Goal: Task Accomplishment & Management: Manage account settings

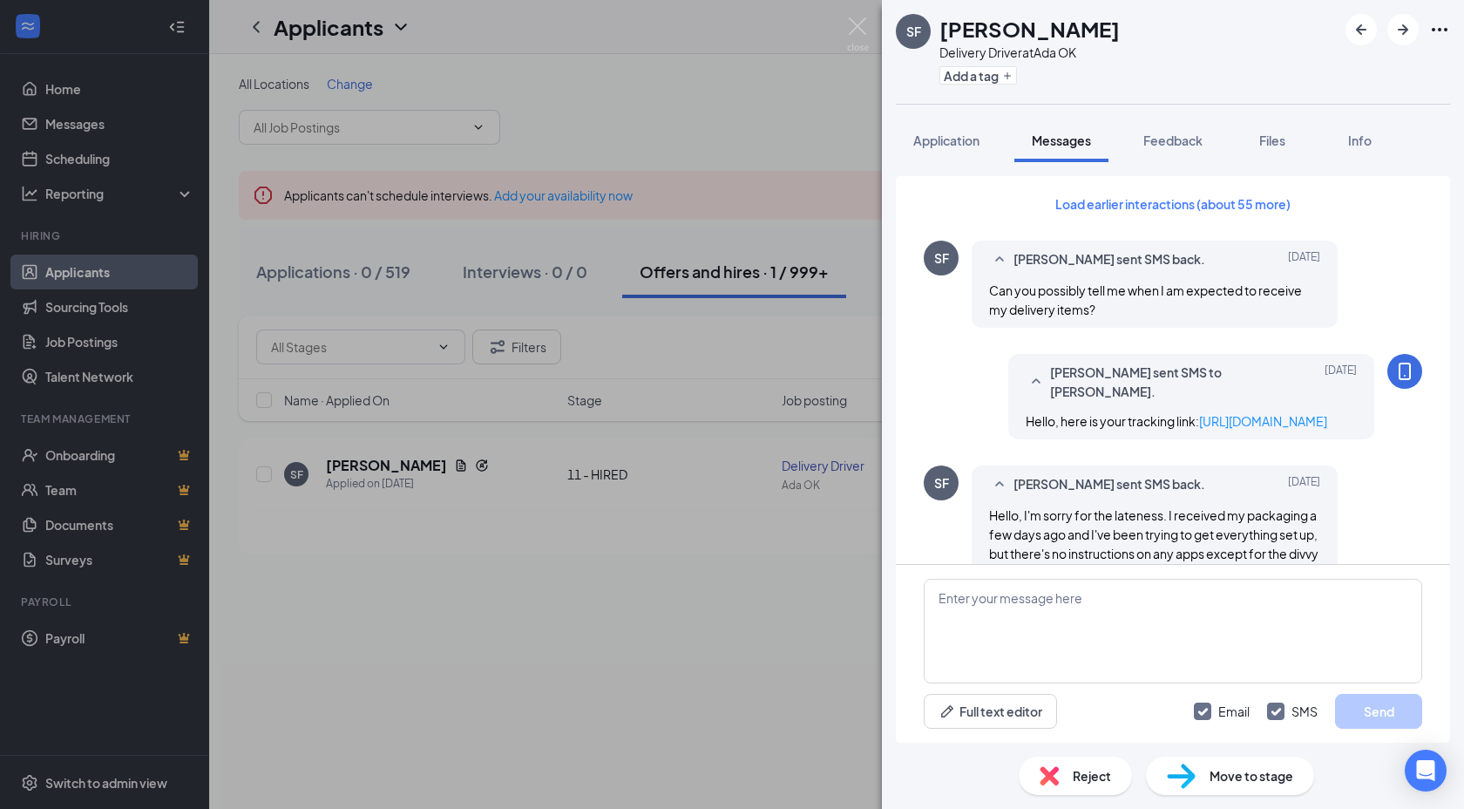
scroll to position [1270, 0]
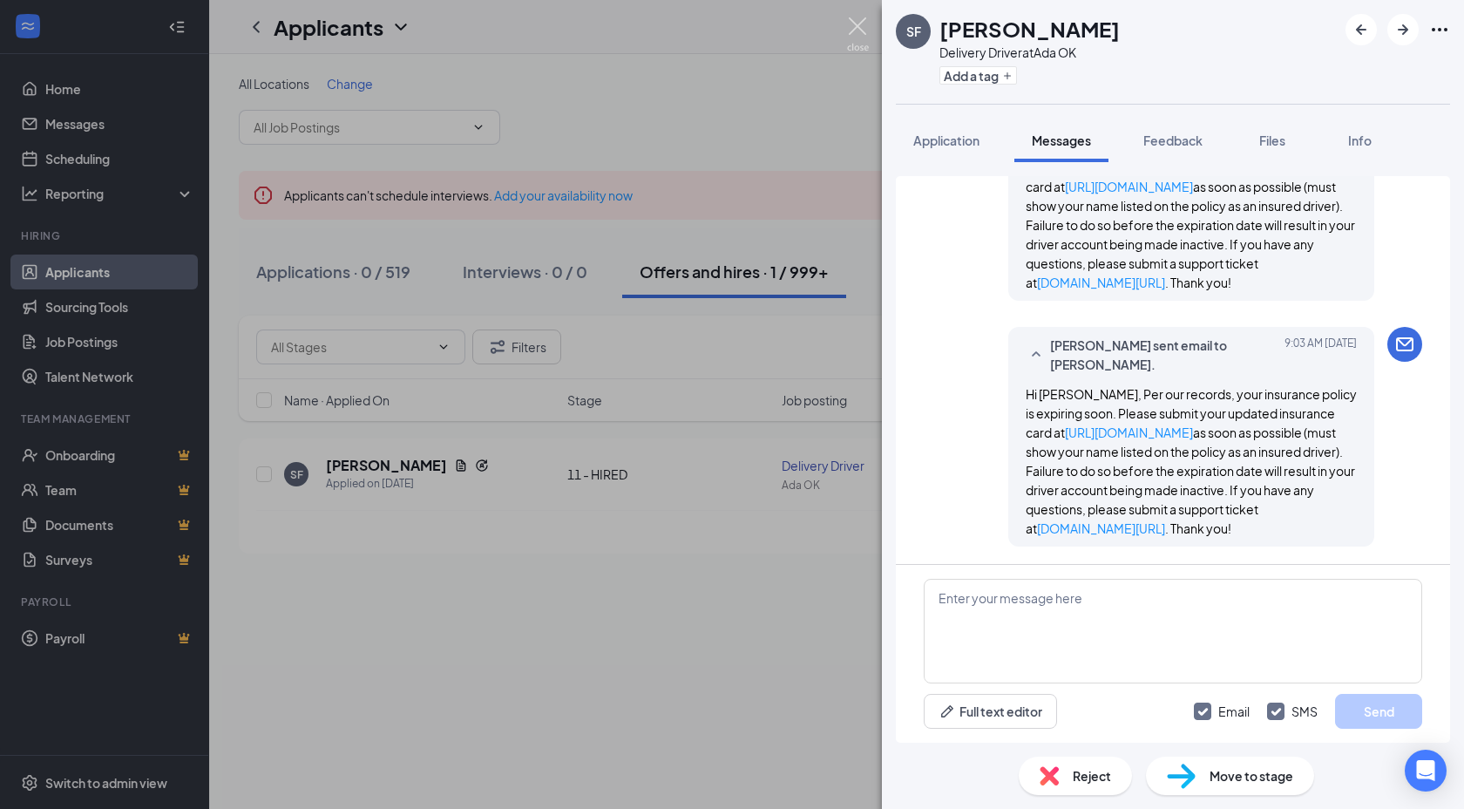
click at [864, 30] on img at bounding box center [858, 34] width 22 height 34
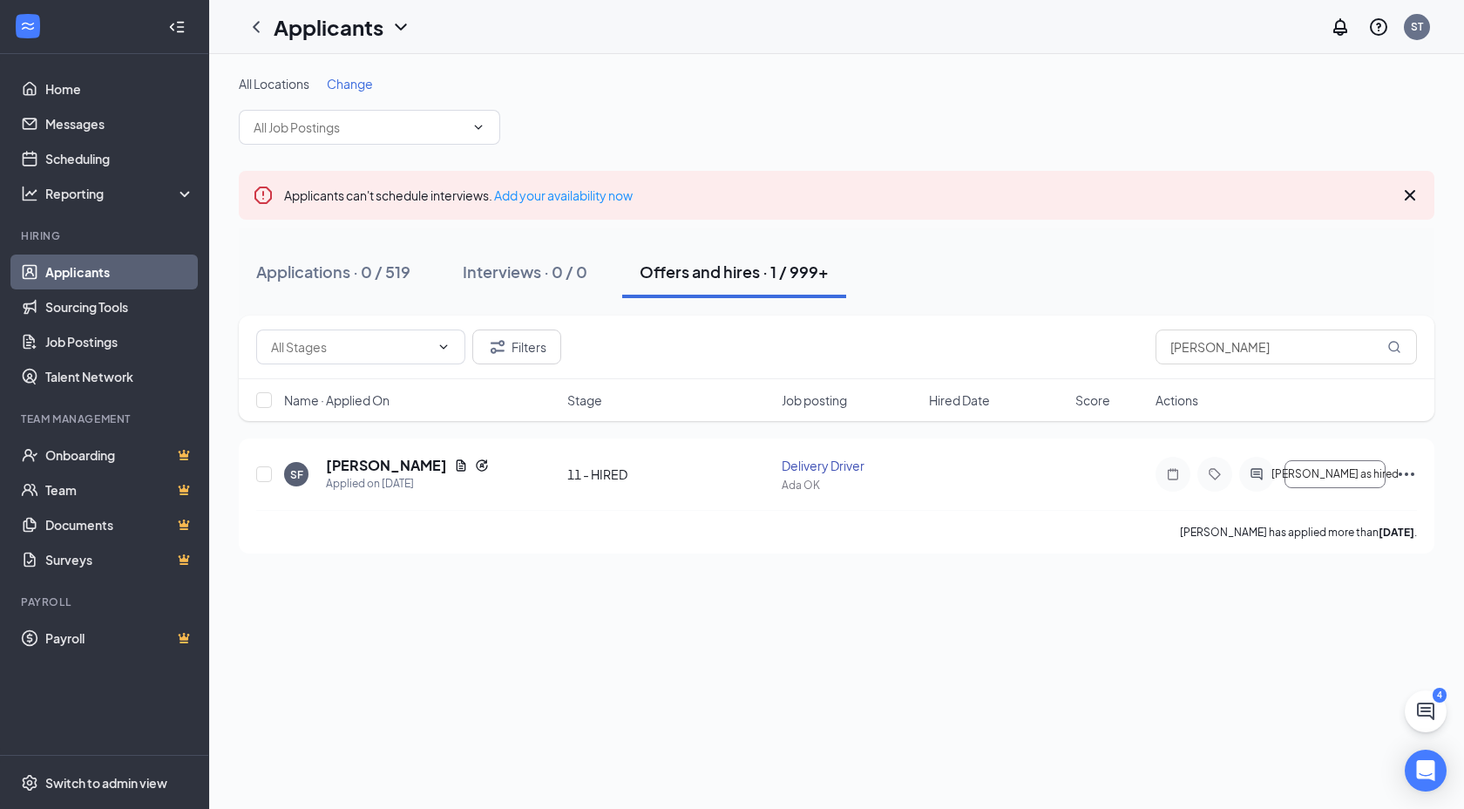
click at [316, 33] on h1 "Applicants" at bounding box center [329, 27] width 110 height 30
click at [337, 119] on link "Archived applicants" at bounding box center [378, 113] width 188 height 17
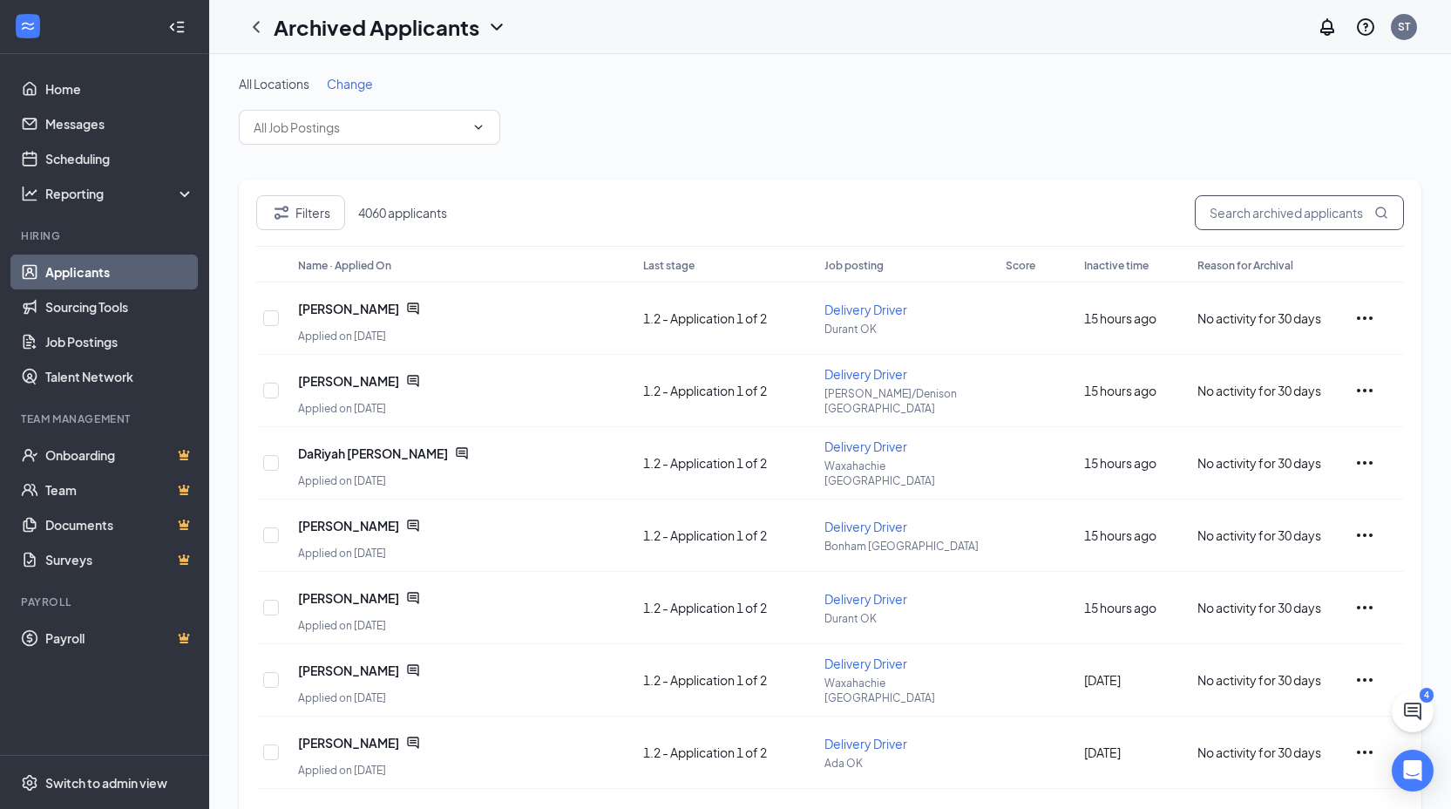
click at [1278, 219] on input "text" at bounding box center [1299, 212] width 209 height 35
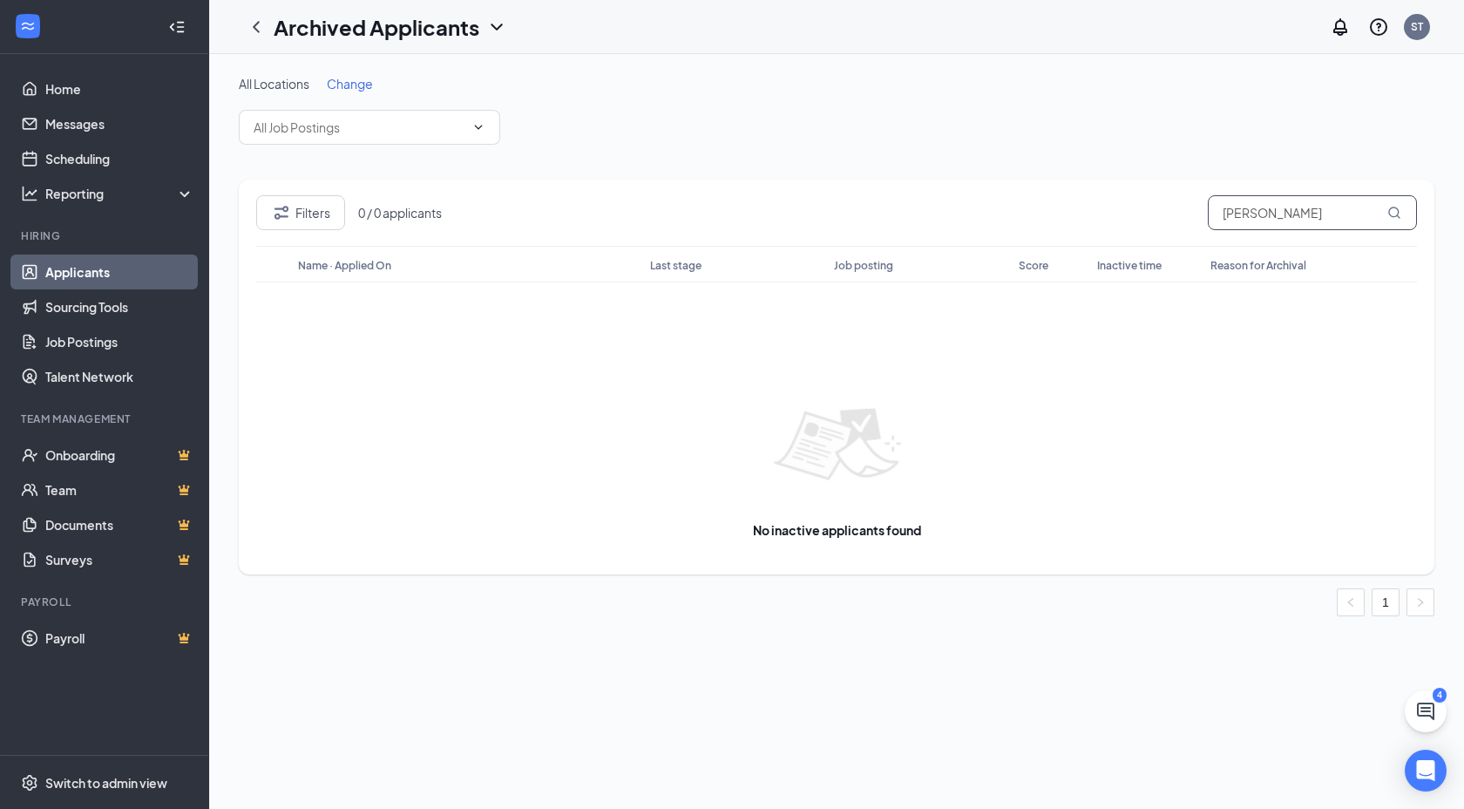
click at [1235, 213] on input "[PERSON_NAME]" at bounding box center [1312, 212] width 209 height 35
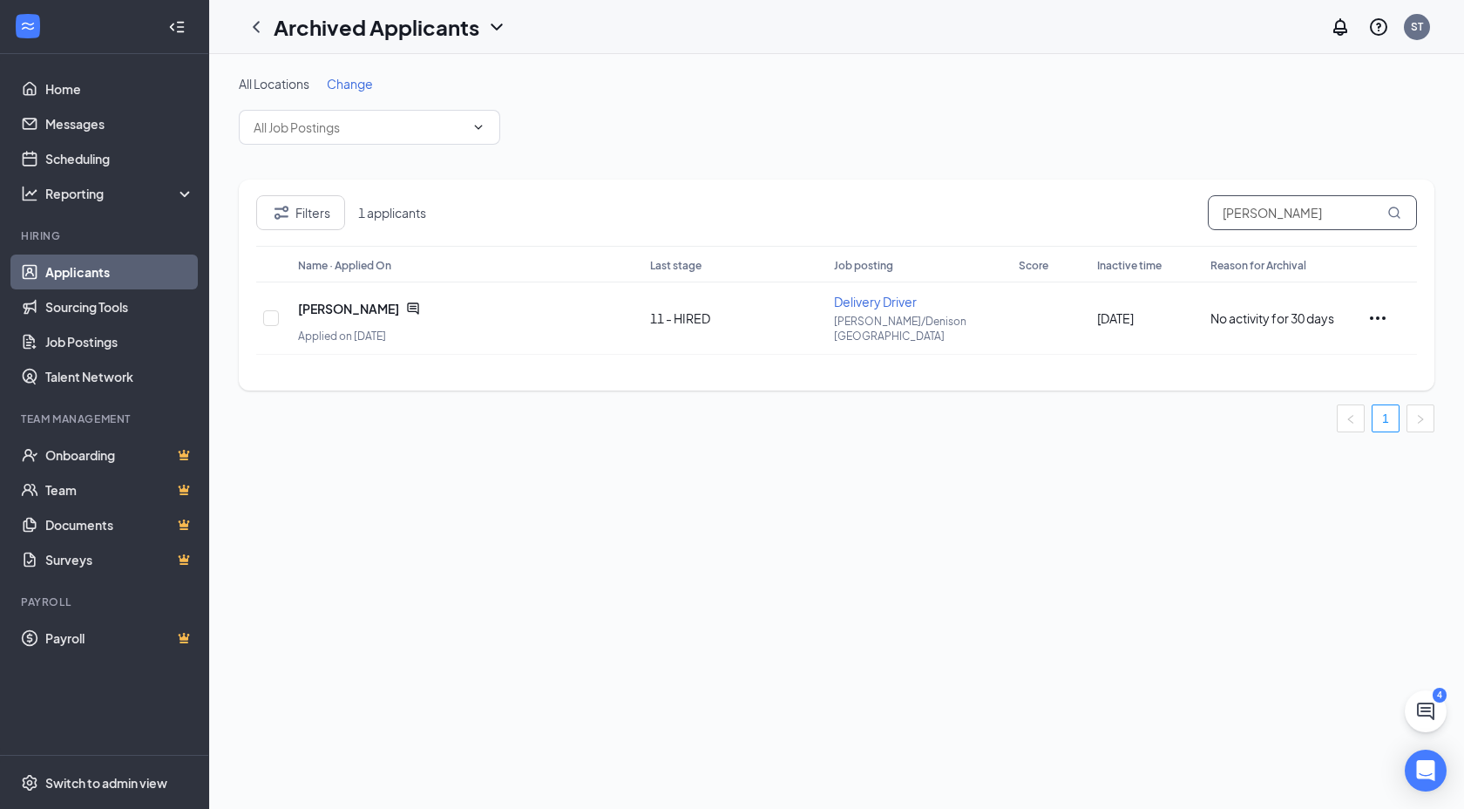
type input "[PERSON_NAME]"
click at [350, 301] on span "[PERSON_NAME]" at bounding box center [348, 308] width 101 height 17
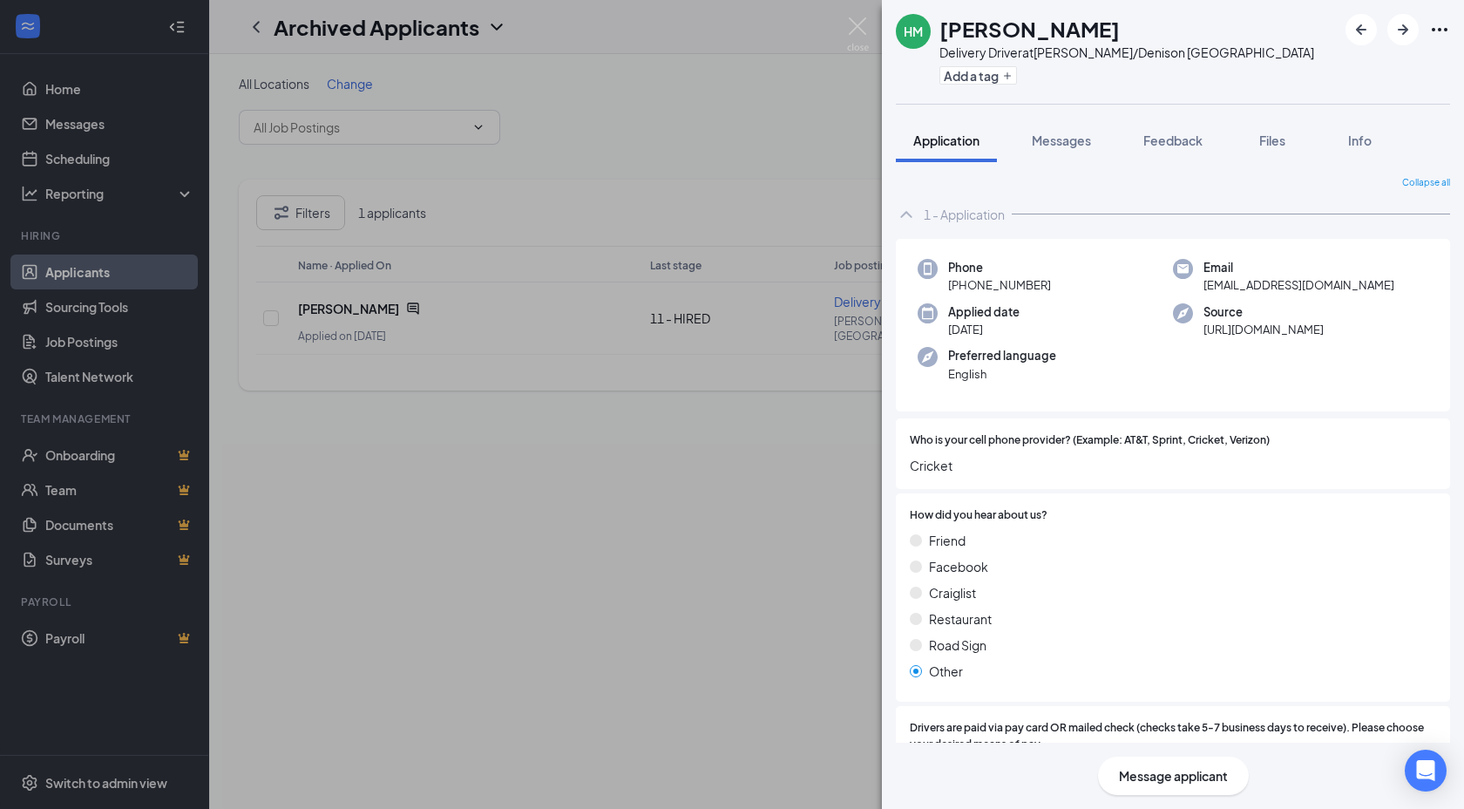
click at [1218, 281] on span "[EMAIL_ADDRESS][DOMAIN_NAME]" at bounding box center [1298, 284] width 191 height 17
copy span "[EMAIL_ADDRESS][DOMAIN_NAME]"
click at [1018, 30] on h1 "[PERSON_NAME]" at bounding box center [1029, 29] width 180 height 30
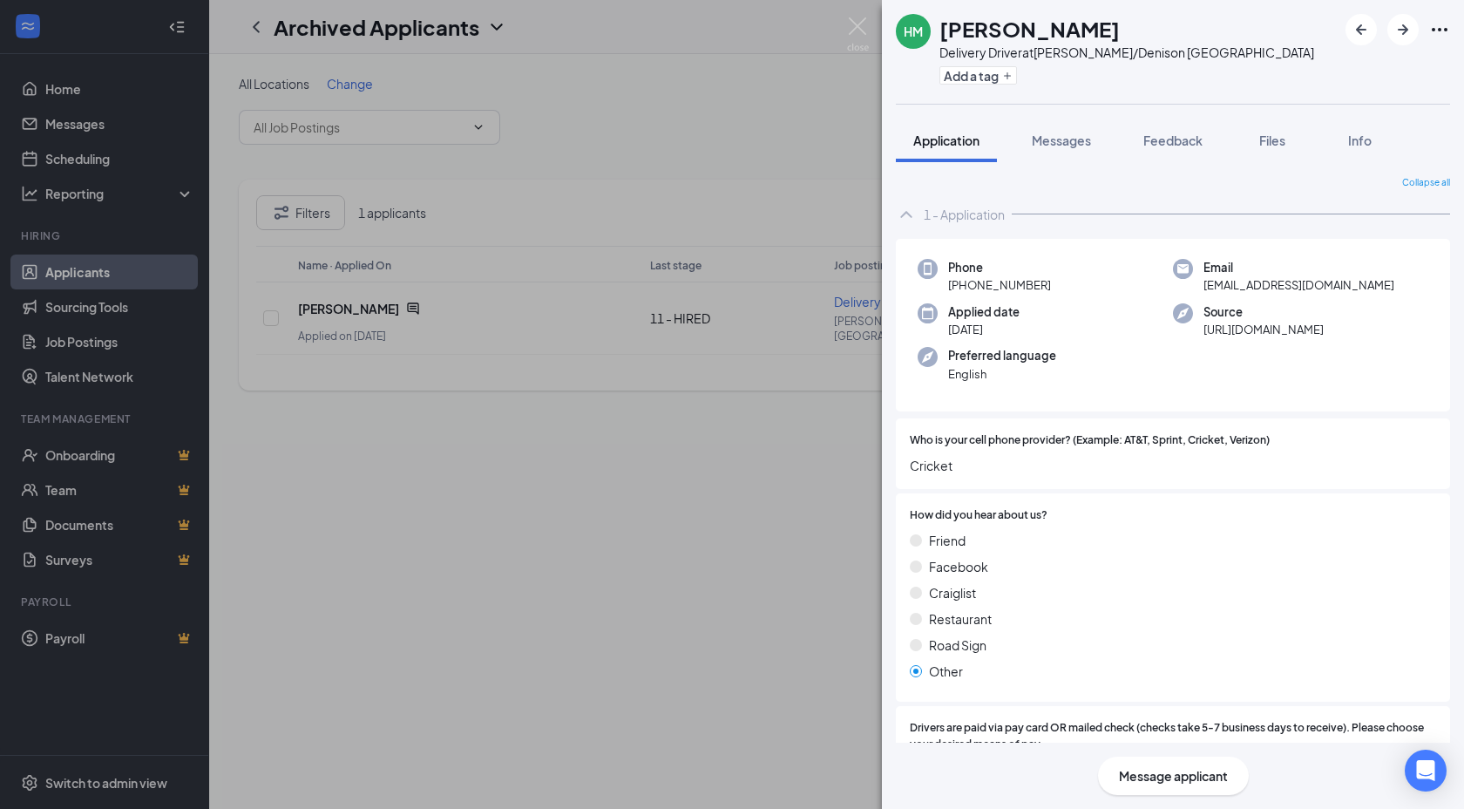
click at [1018, 30] on h1 "[PERSON_NAME]" at bounding box center [1029, 29] width 180 height 30
copy h1 "[PERSON_NAME]"
click at [1066, 150] on button "Messages" at bounding box center [1061, 141] width 94 height 44
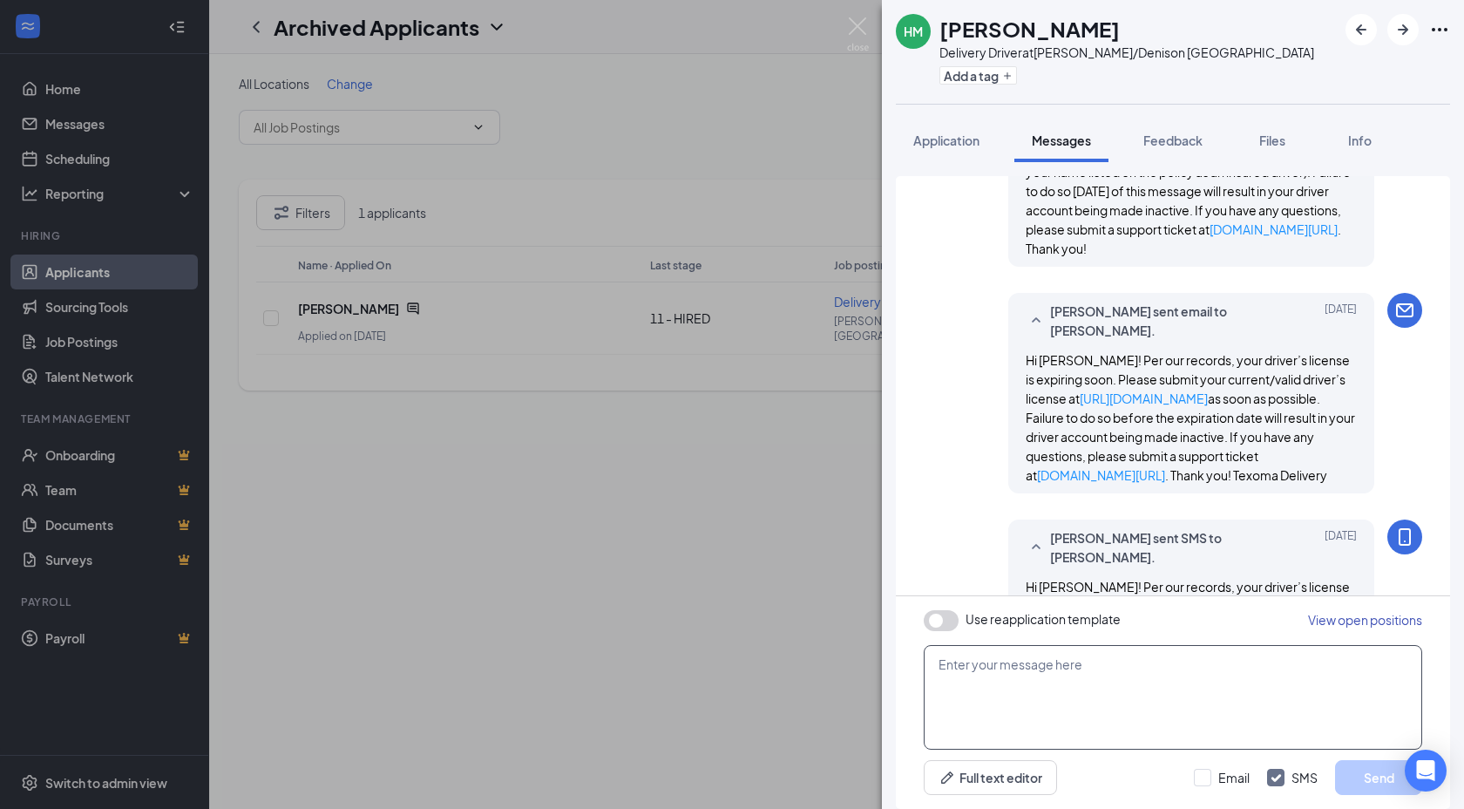
click at [1135, 674] on textarea at bounding box center [1173, 697] width 498 height 105
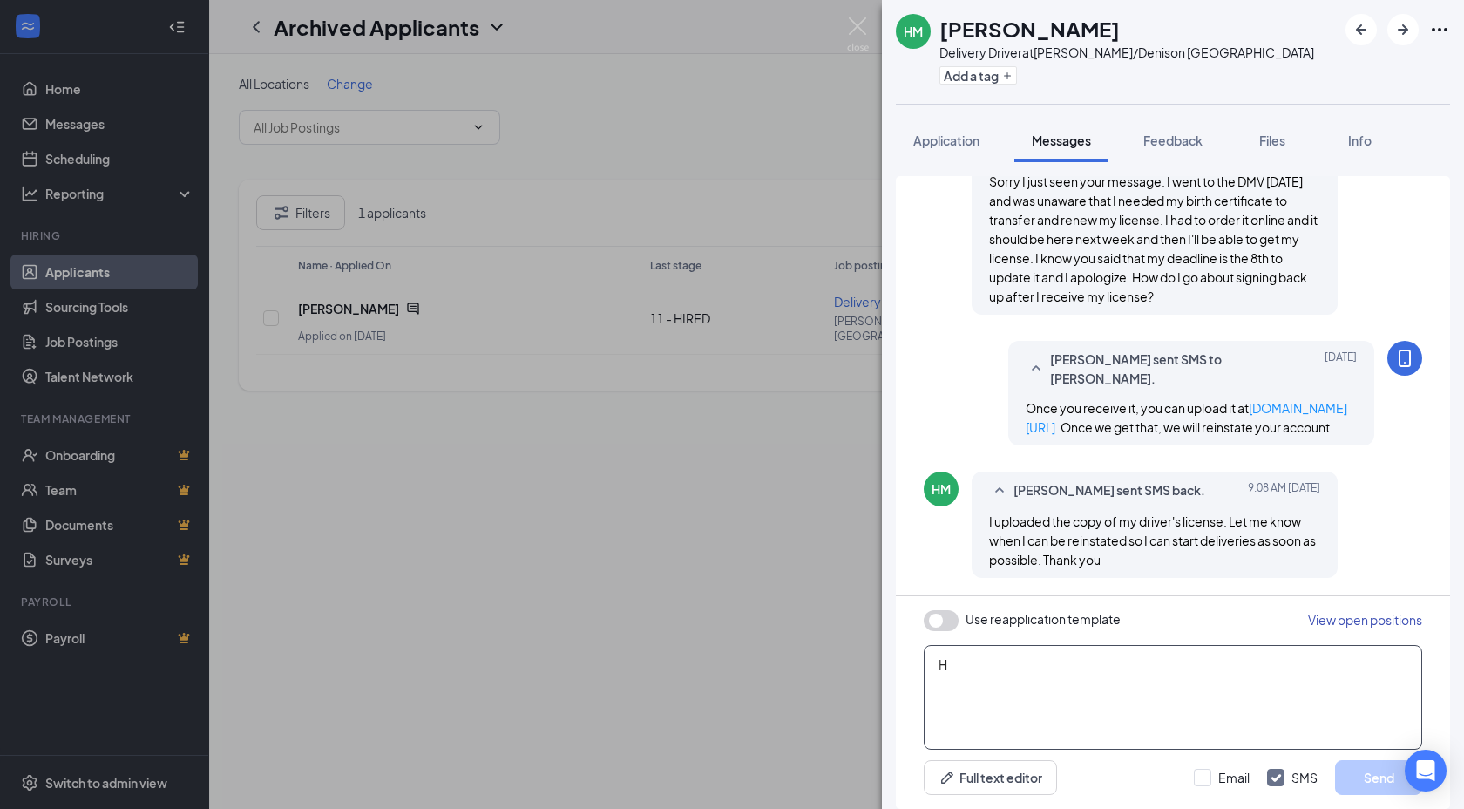
scroll to position [1486, 0]
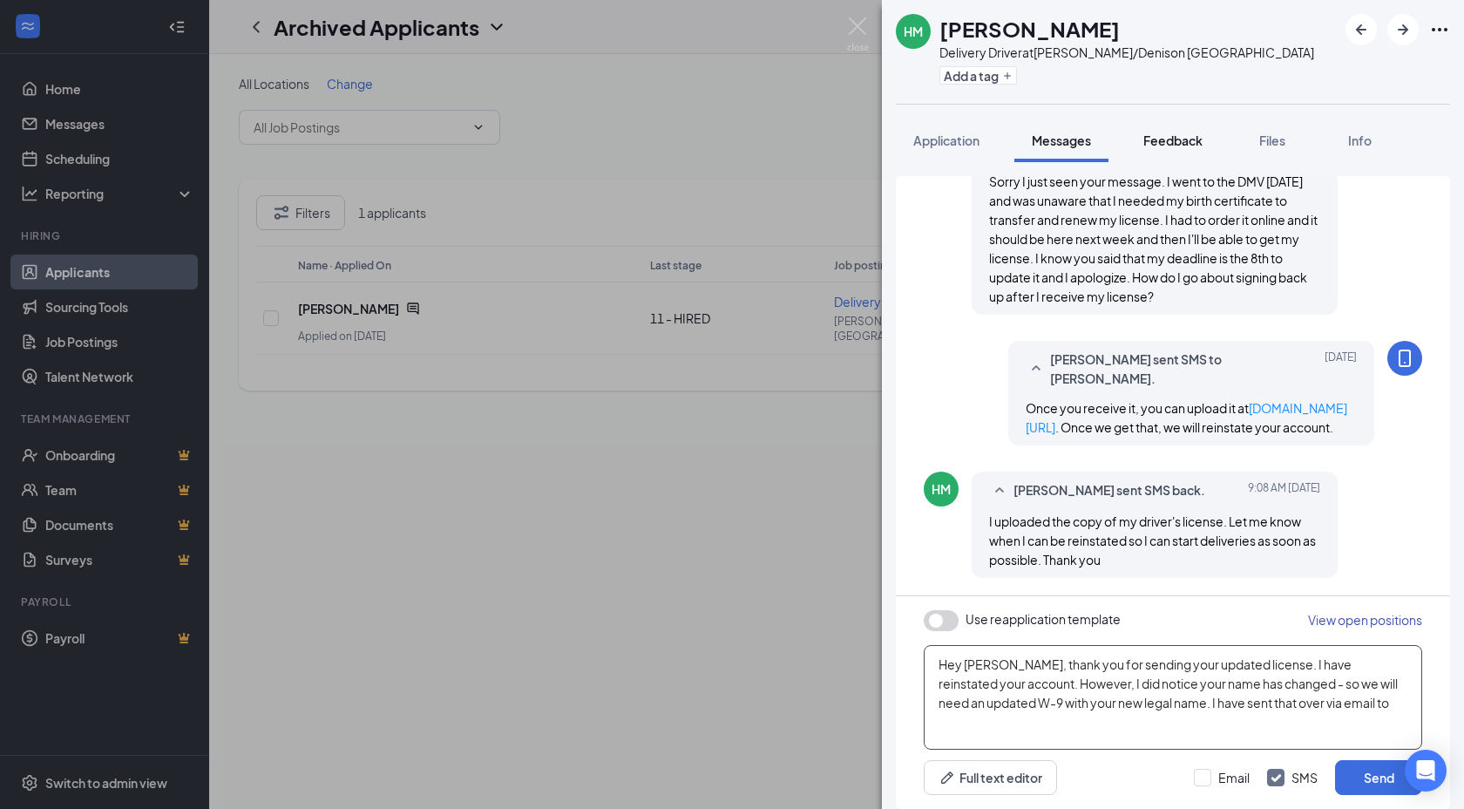
paste textarea "[EMAIL_ADDRESS][DOMAIN_NAME]"
click at [1160, 705] on textarea "Hey [PERSON_NAME], thank you for sending your updated license. I have reinstate…" at bounding box center [1173, 697] width 498 height 105
type textarea "Hey [PERSON_NAME], thank you for sending your updated license. I have reinstate…"
click at [1237, 775] on input "Email" at bounding box center [1222, 777] width 56 height 17
checkbox input "true"
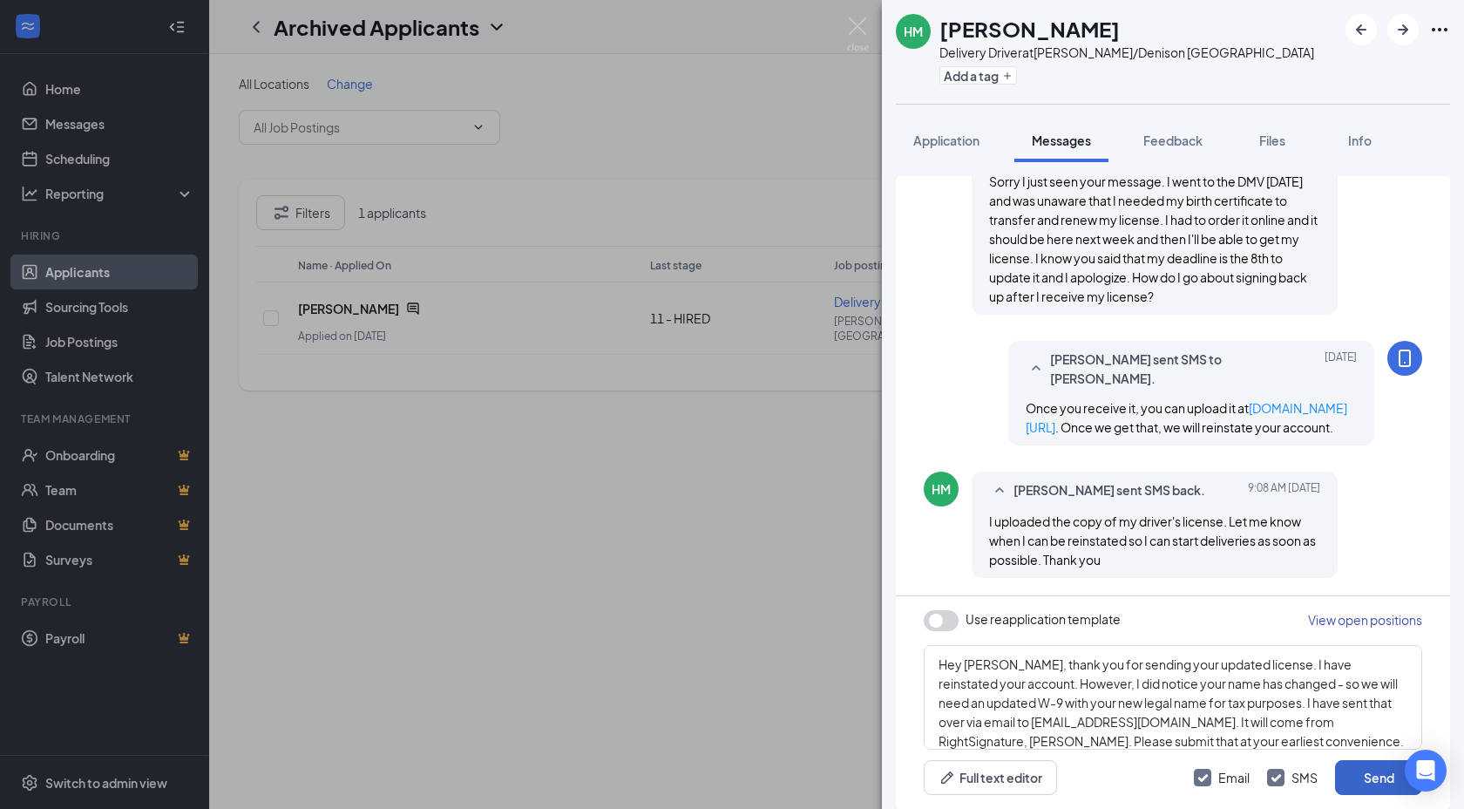
click at [1359, 777] on button "Send" at bounding box center [1378, 777] width 87 height 35
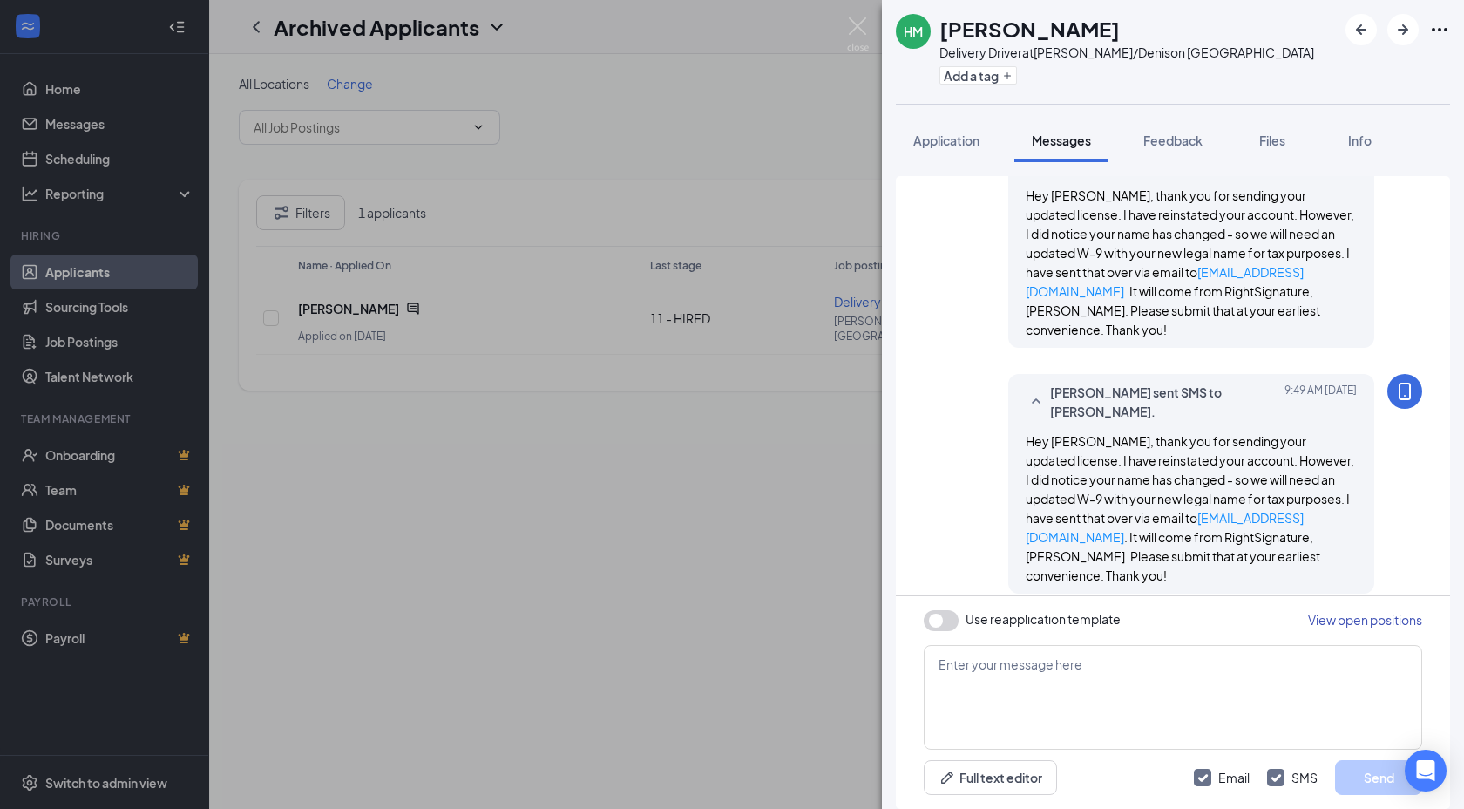
scroll to position [1939, 0]
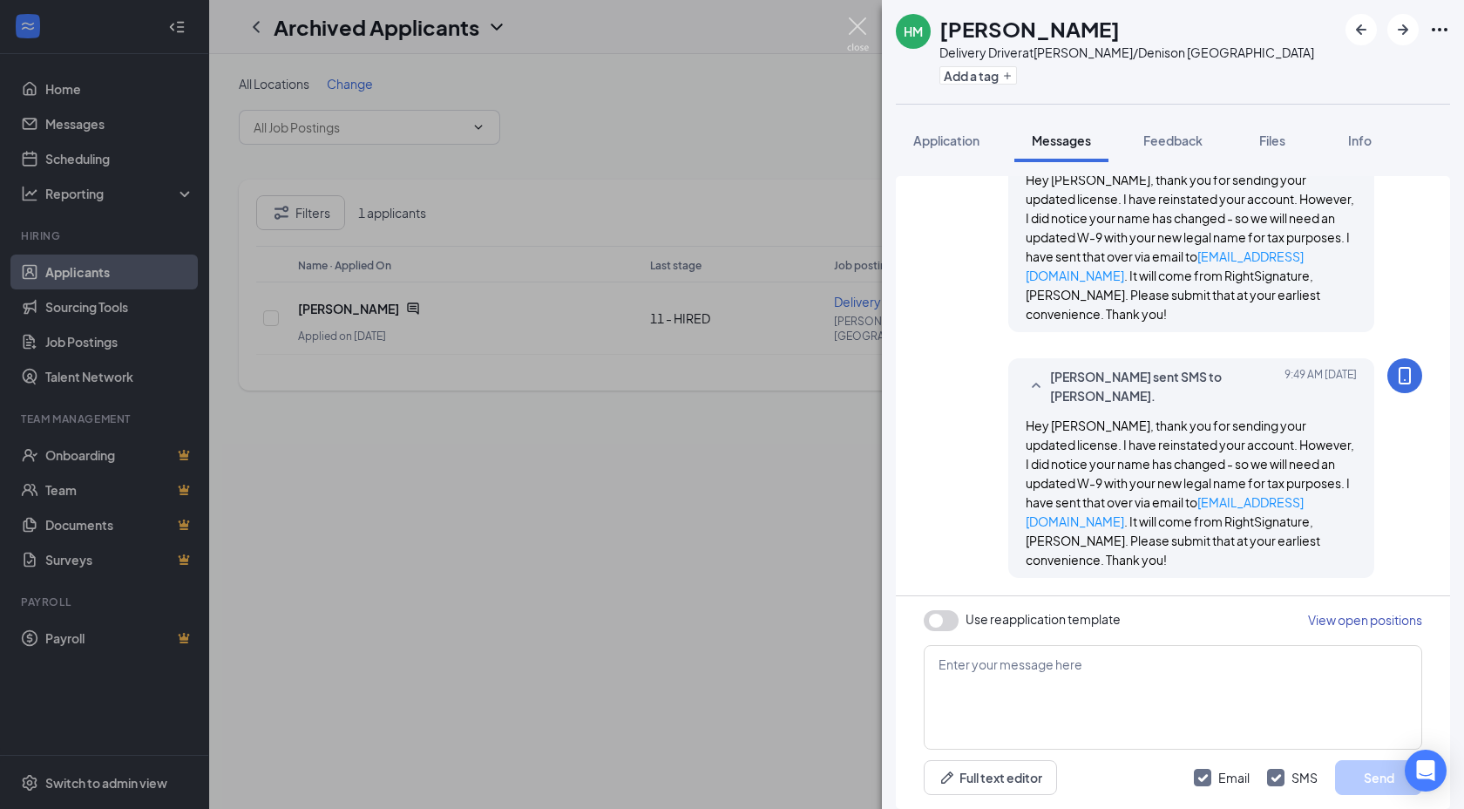
click at [858, 26] on img at bounding box center [858, 34] width 22 height 34
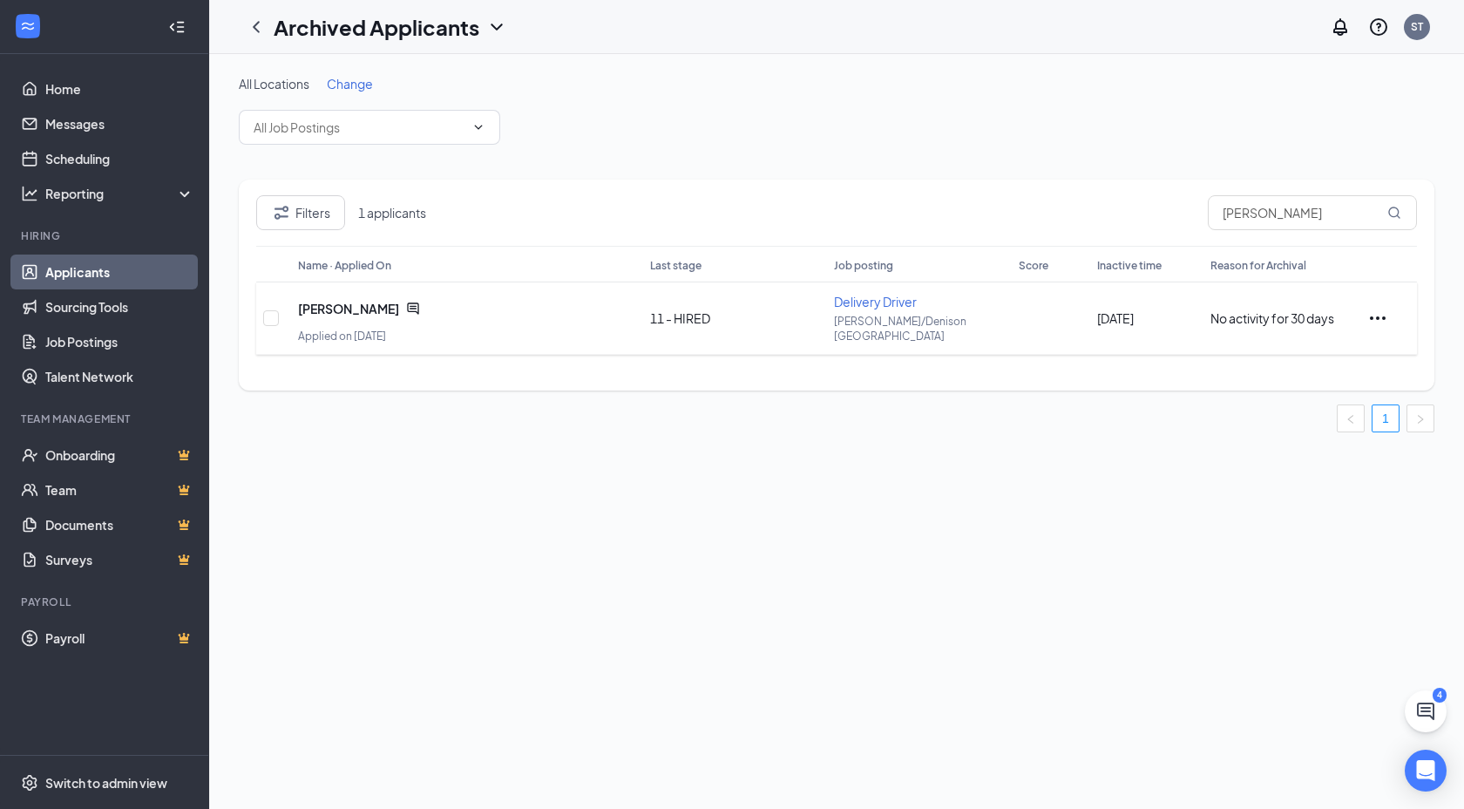
click at [417, 308] on icon "ChatActive" at bounding box center [412, 307] width 11 height 11
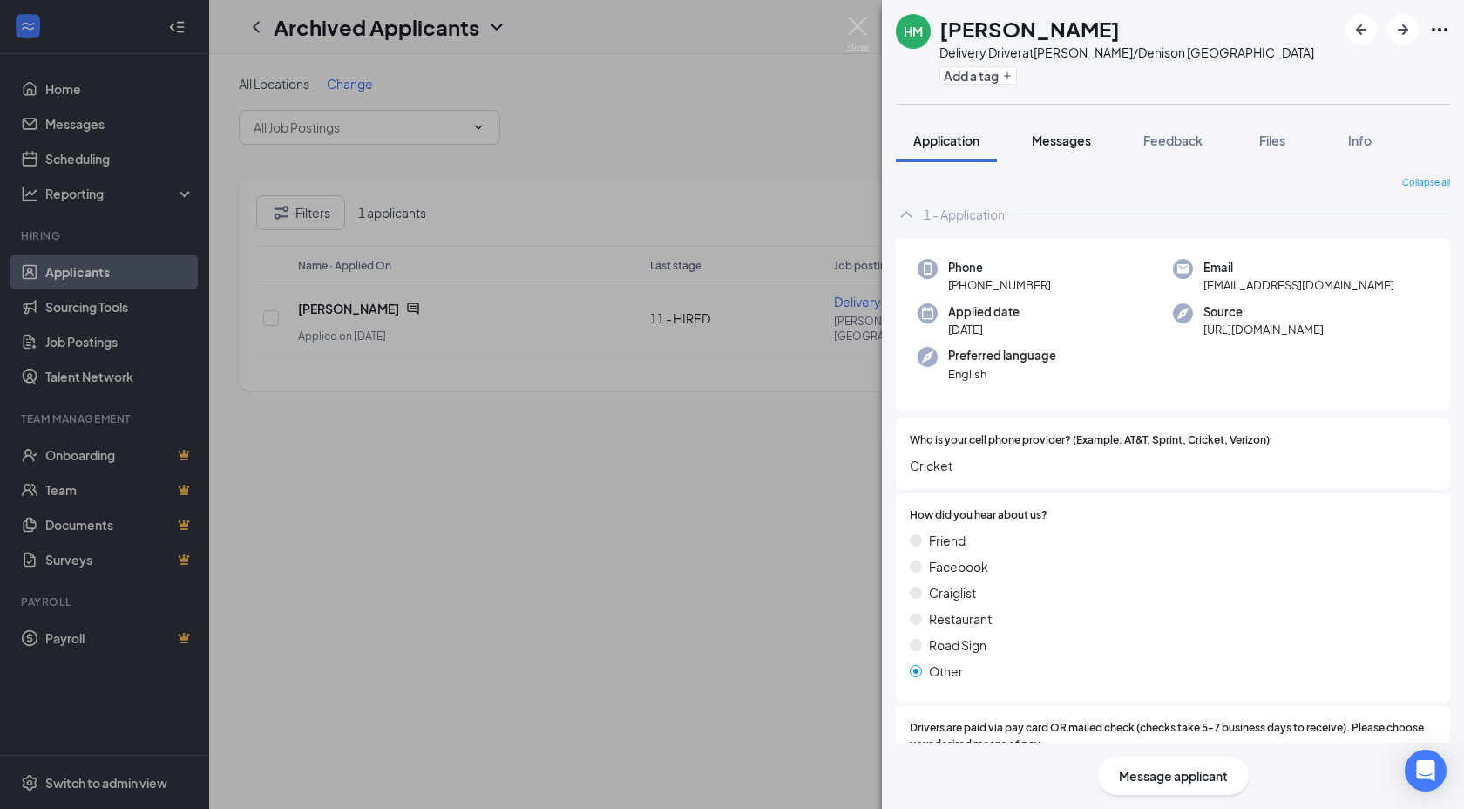
click at [1081, 141] on span "Messages" at bounding box center [1061, 140] width 59 height 16
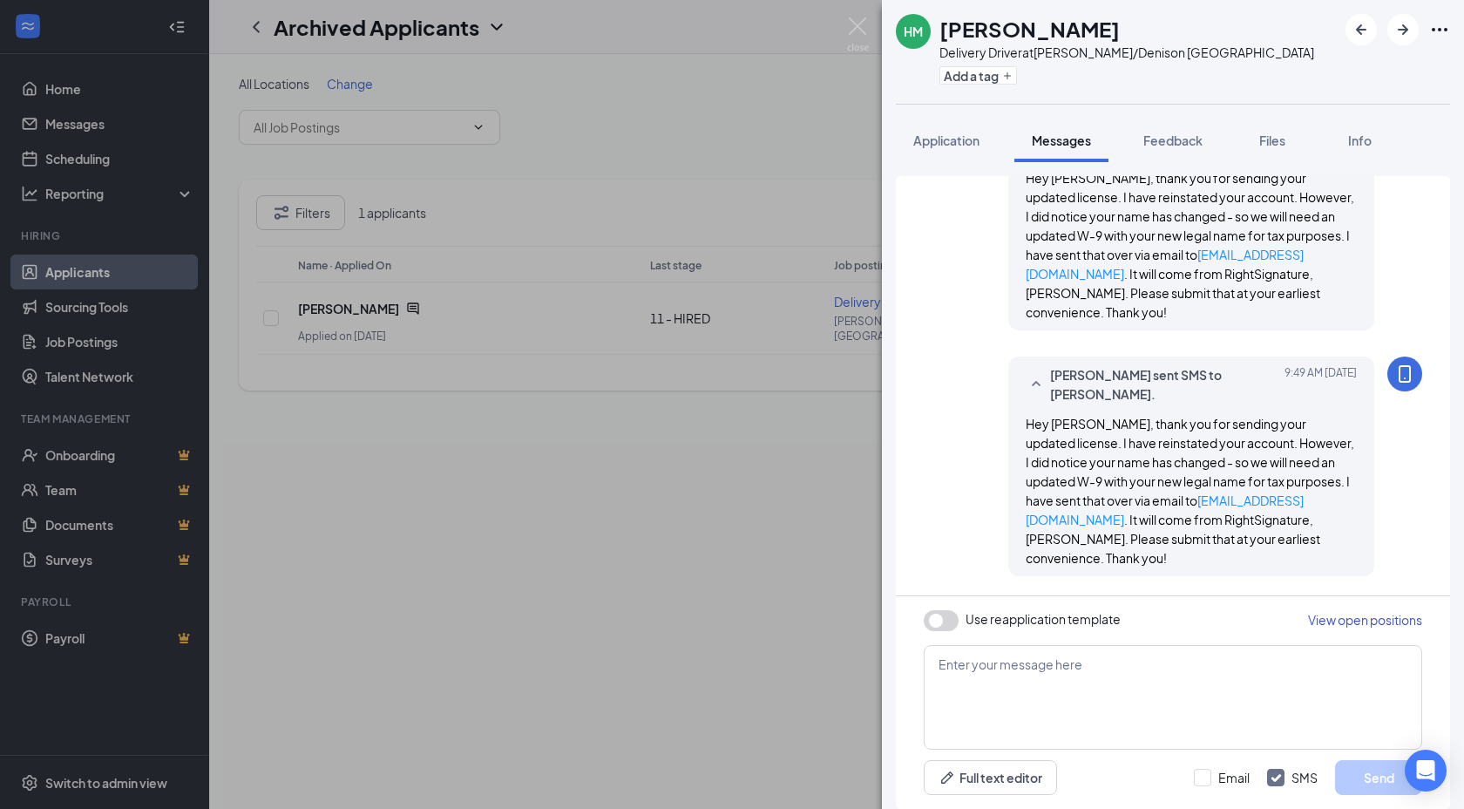
scroll to position [1296, 0]
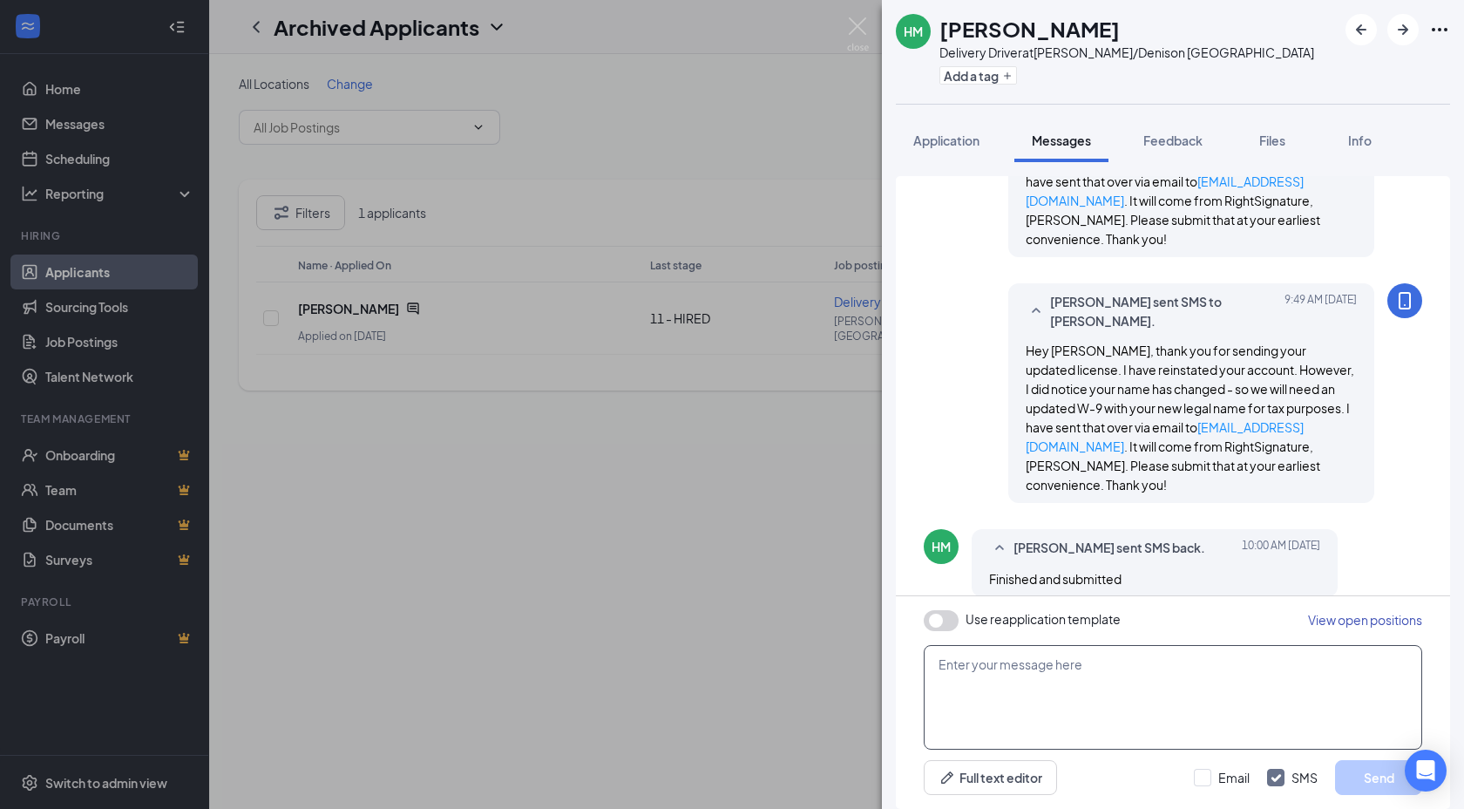
click at [1028, 687] on textarea at bounding box center [1173, 697] width 498 height 105
type textarea "Thank you!"
click at [1269, 144] on span "Files" at bounding box center [1272, 140] width 26 height 16
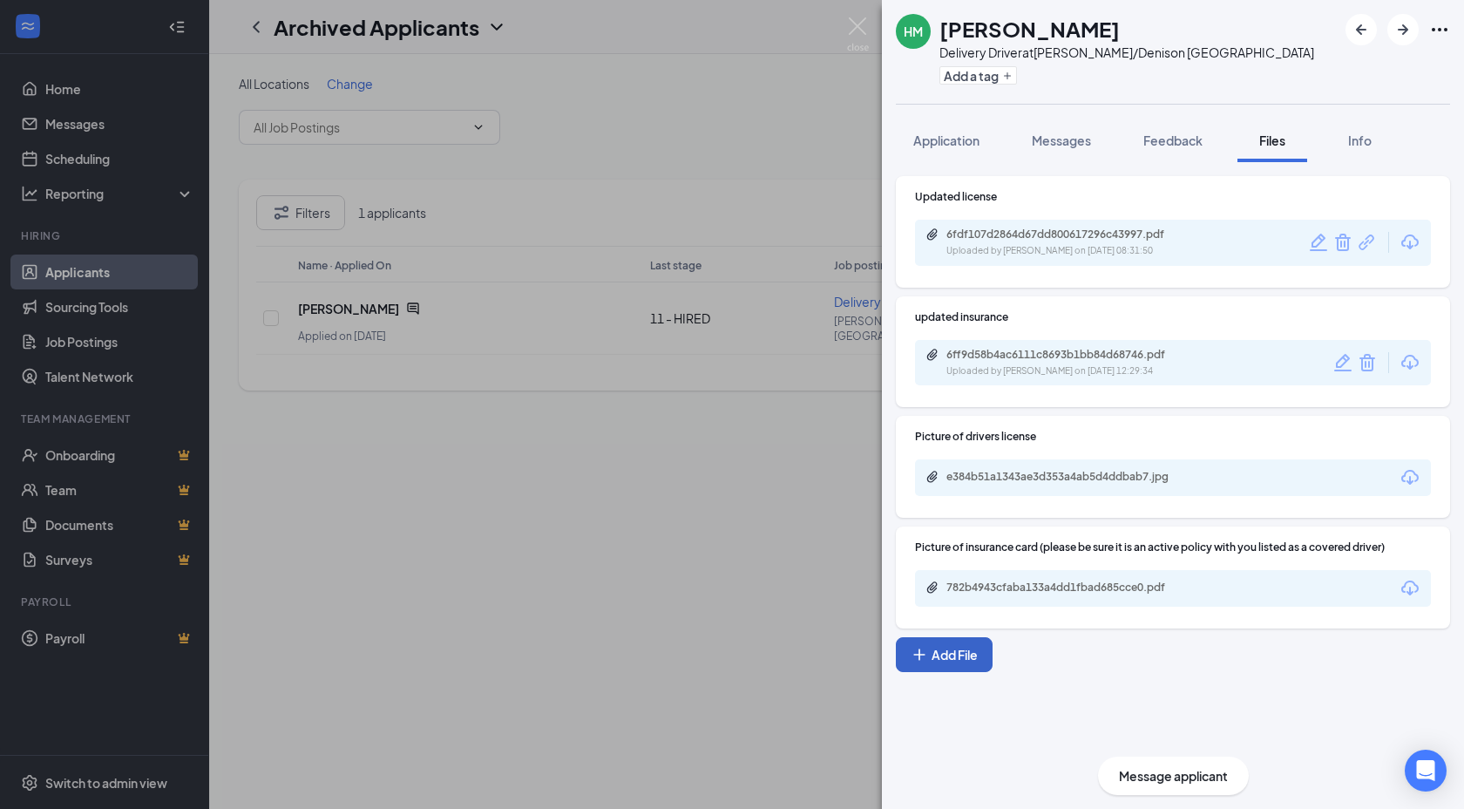
click at [931, 639] on button "Add File" at bounding box center [944, 654] width 97 height 35
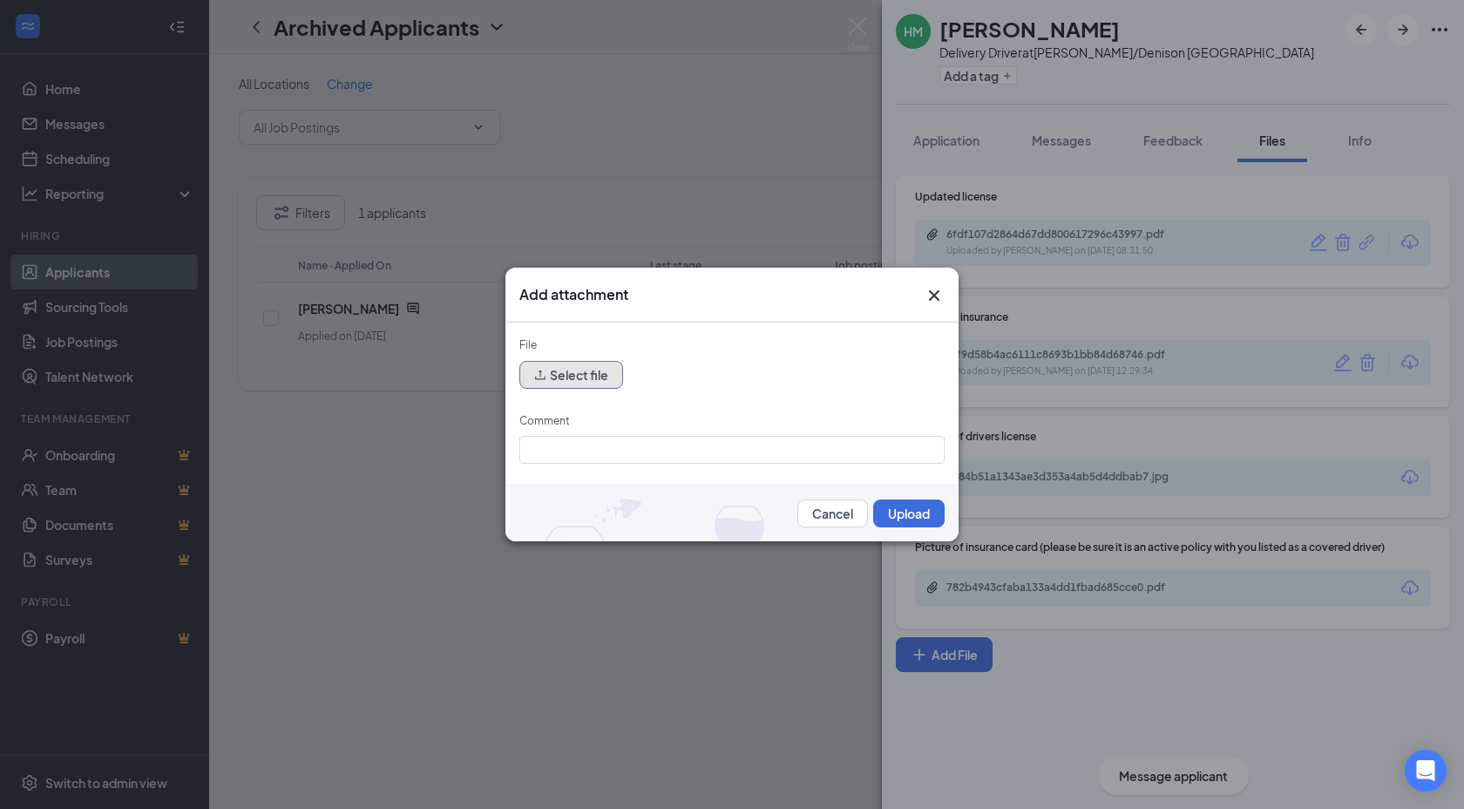
click at [599, 370] on button "Select file" at bounding box center [571, 375] width 104 height 28
